Goal: Task Accomplishment & Management: Manage account settings

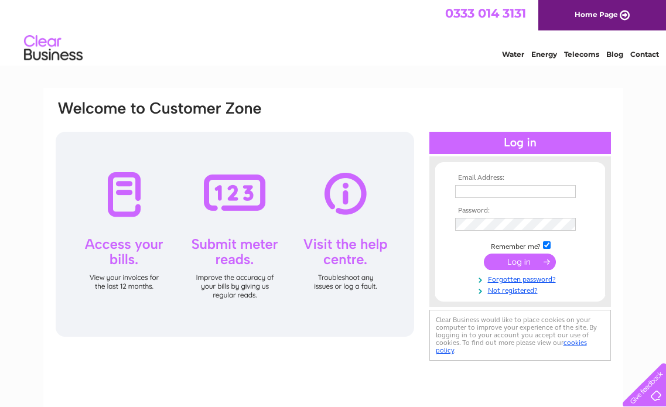
type input "[EMAIL_ADDRESS][DOMAIN_NAME]"
click at [525, 260] on input "submit" at bounding box center [520, 262] width 72 height 16
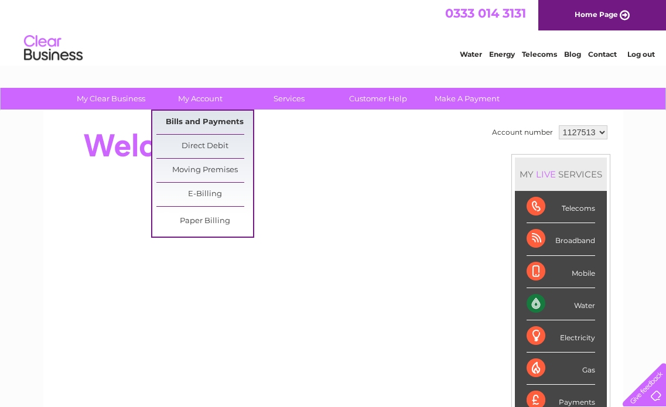
click at [213, 123] on link "Bills and Payments" at bounding box center [204, 122] width 97 height 23
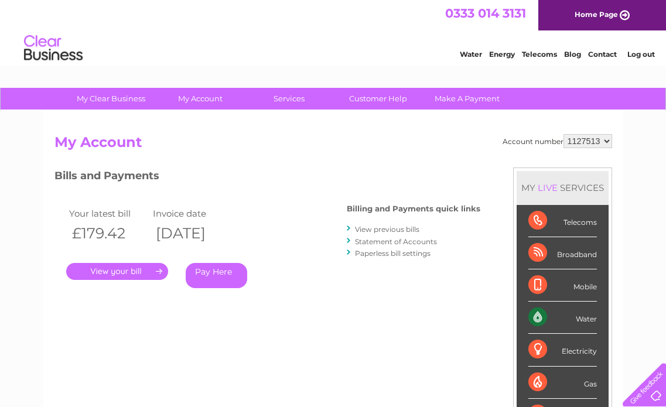
click at [137, 267] on link "." at bounding box center [117, 271] width 102 height 17
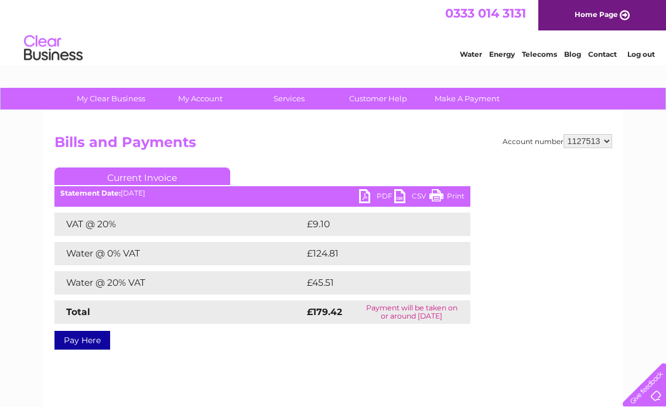
click at [380, 192] on link "PDF" at bounding box center [376, 197] width 35 height 17
click at [366, 197] on link "PDF" at bounding box center [376, 197] width 35 height 17
